Goal: Navigation & Orientation: Go to known website

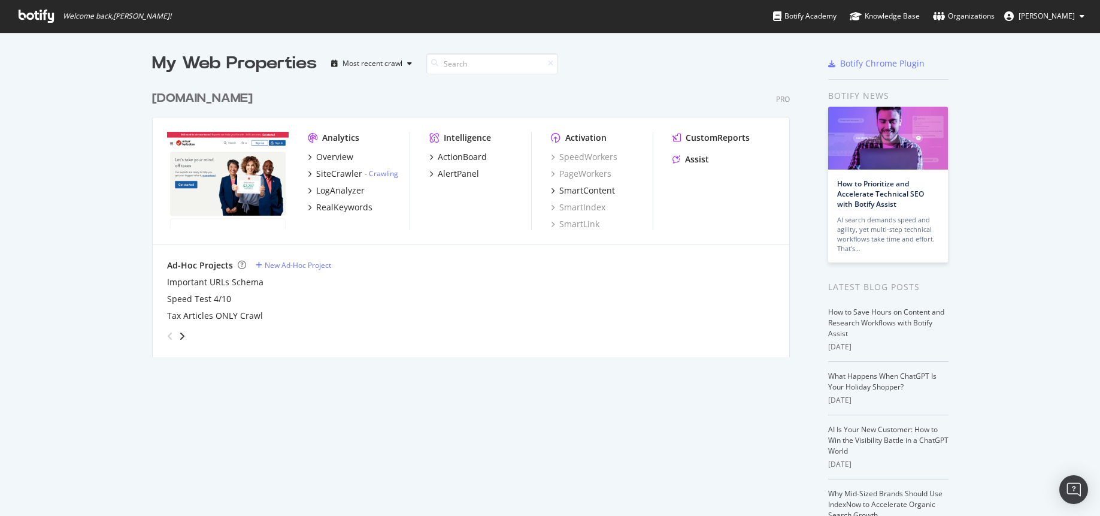
scroll to position [507, 1082]
